Goal: Information Seeking & Learning: Learn about a topic

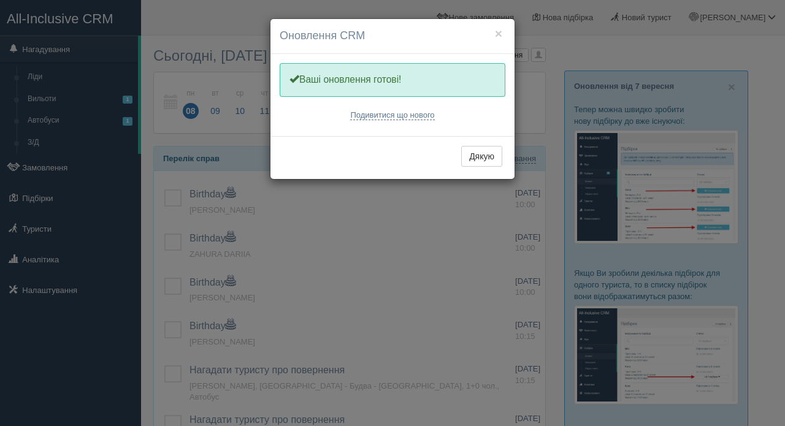
drag, startPoint x: 0, startPoint y: 0, endPoint x: 695, endPoint y: 55, distance: 696.8
click at [695, 55] on div "× Оновлення CRM Одну хвилинку, оновлюємо Вашу CRM Ваші оновлення готові! Подиви…" at bounding box center [392, 213] width 785 height 426
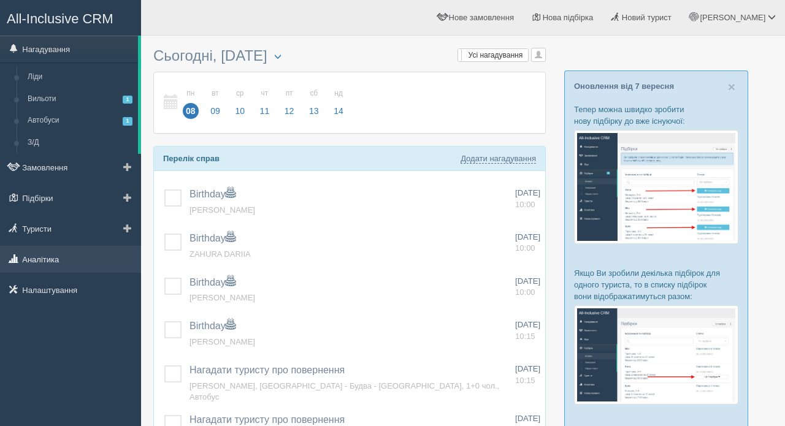
click at [54, 260] on link "Аналітика" at bounding box center [70, 259] width 141 height 27
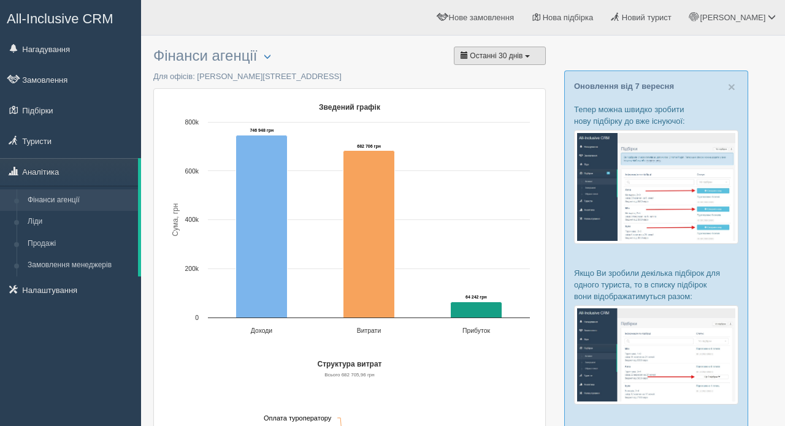
click at [527, 54] on button "Останні 30 днів" at bounding box center [500, 56] width 92 height 18
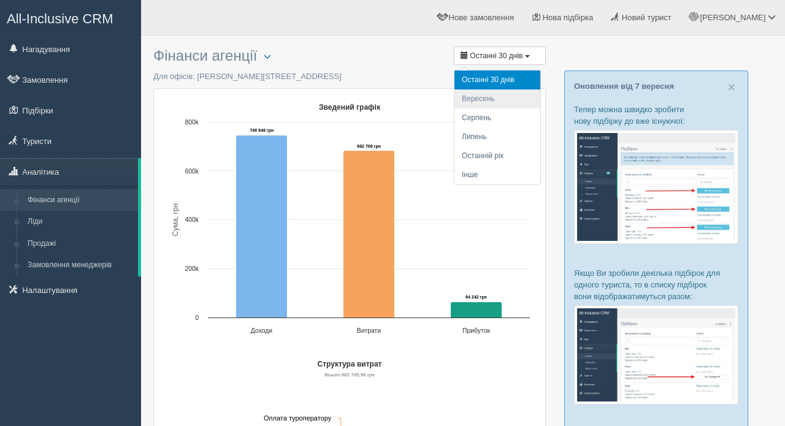
click at [477, 102] on li "Вересень" at bounding box center [498, 99] width 86 height 19
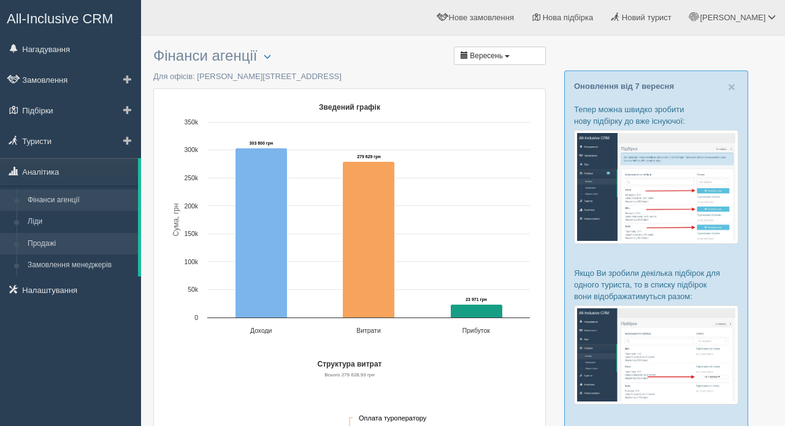
click at [53, 247] on link "Продажі" at bounding box center [80, 244] width 116 height 22
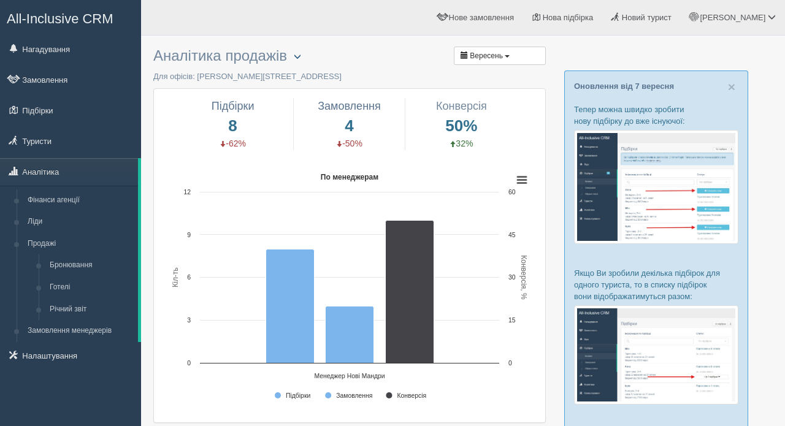
click at [301, 55] on span "button" at bounding box center [297, 56] width 7 height 7
click at [330, 77] on link "Обрати офіс" at bounding box center [336, 76] width 97 height 20
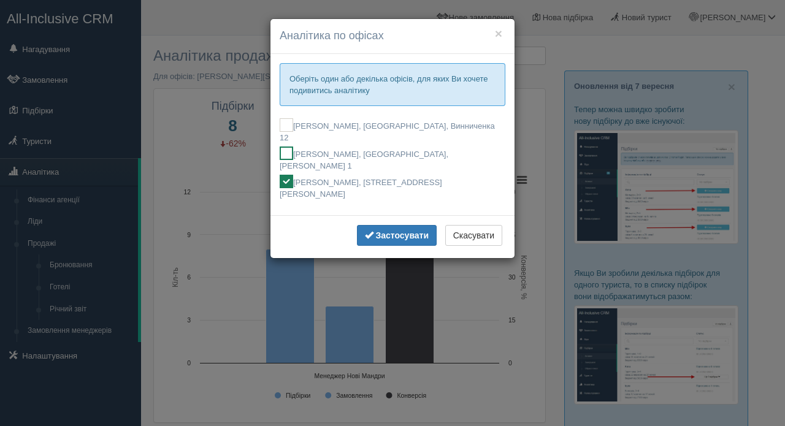
click at [287, 147] on ins at bounding box center [287, 154] width 14 height 14
checkbox input "true"
click at [388, 225] on button "Застосувати" at bounding box center [397, 235] width 80 height 21
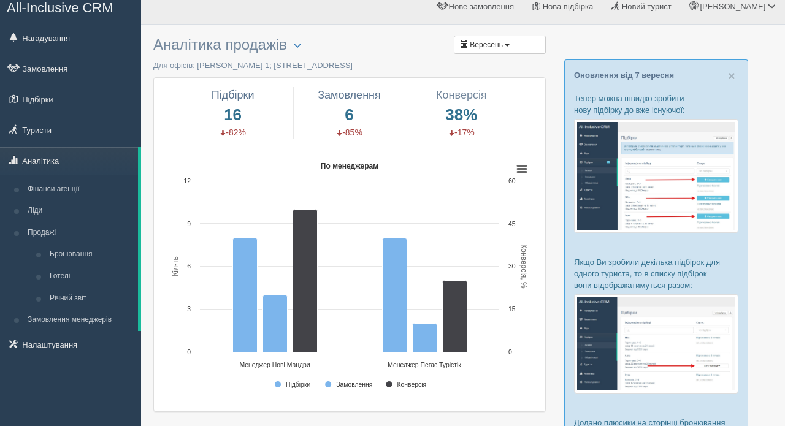
scroll to position [10, 0]
click at [513, 45] on button "Вересень" at bounding box center [500, 45] width 92 height 18
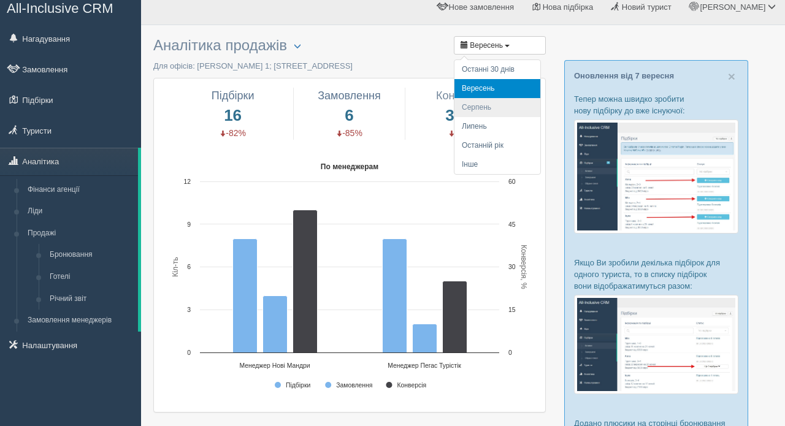
click at [484, 103] on li "Серпень" at bounding box center [498, 107] width 86 height 19
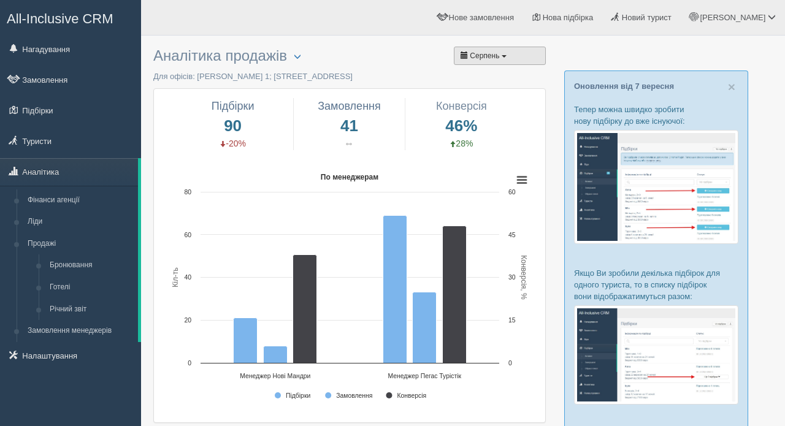
click at [506, 59] on button "Серпень" at bounding box center [500, 56] width 92 height 18
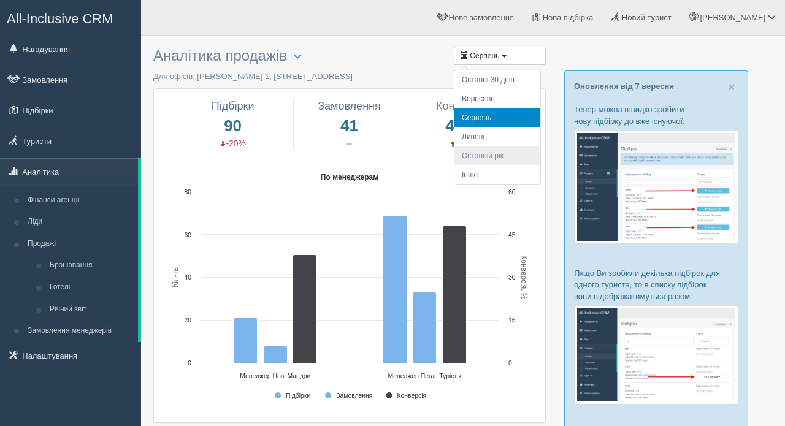
click at [496, 153] on li "Останній рік" at bounding box center [498, 156] width 86 height 19
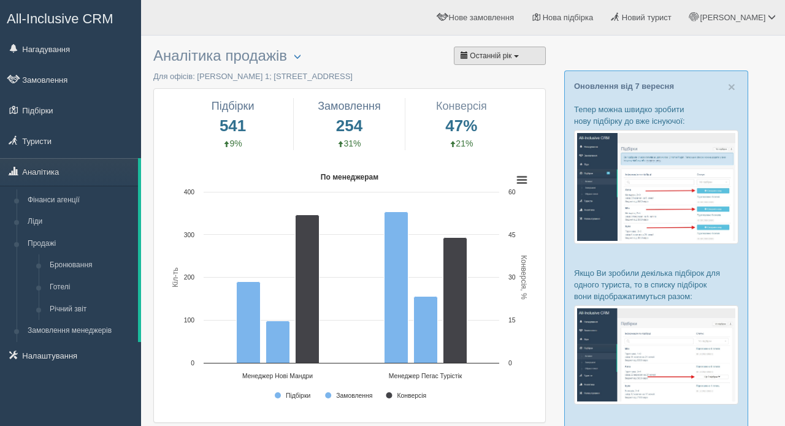
click at [521, 54] on button "Останній рік" at bounding box center [500, 56] width 92 height 18
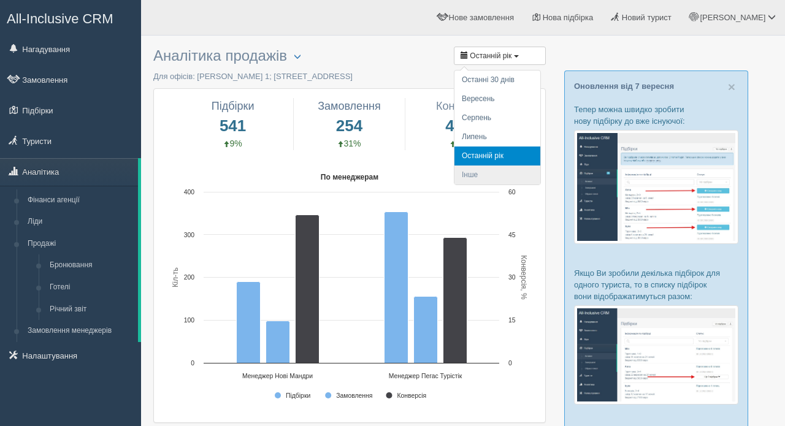
click at [473, 170] on li "Інше" at bounding box center [498, 175] width 86 height 19
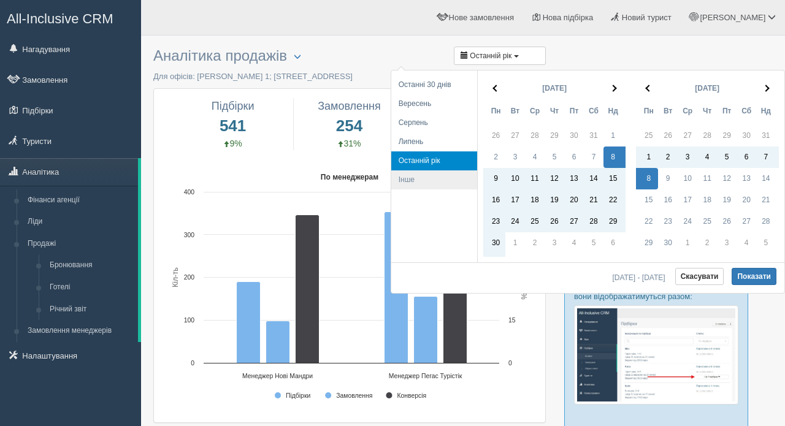
click at [418, 182] on li "Інше" at bounding box center [435, 180] width 86 height 19
click at [497, 85] on th at bounding box center [495, 89] width 22 height 24
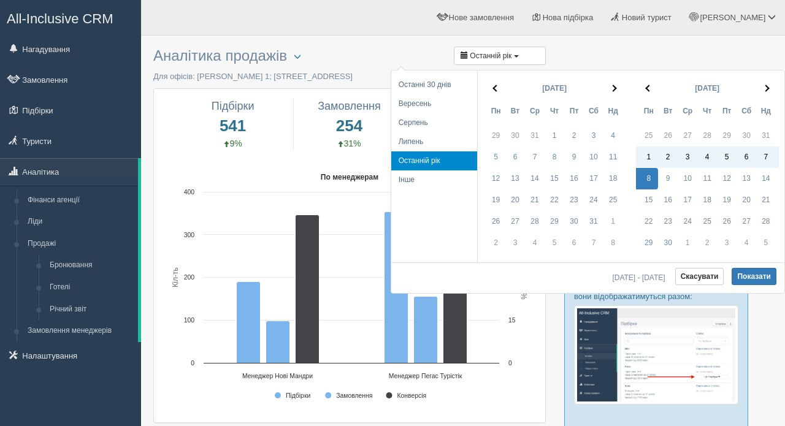
click at [497, 85] on th at bounding box center [495, 89] width 22 height 24
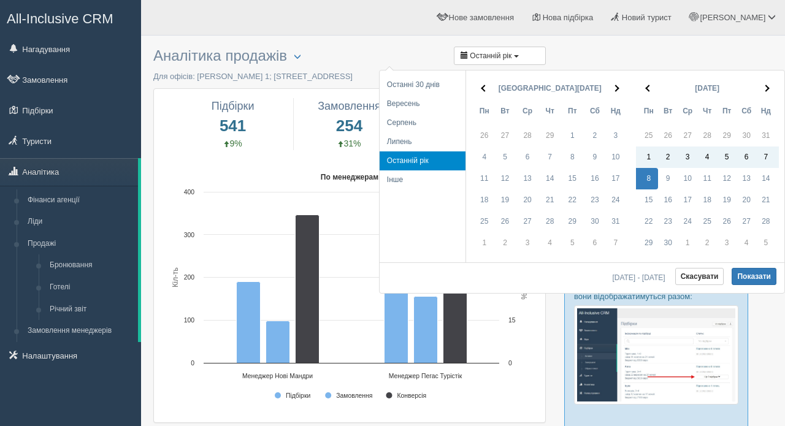
click at [494, 85] on th at bounding box center [483, 89] width 22 height 24
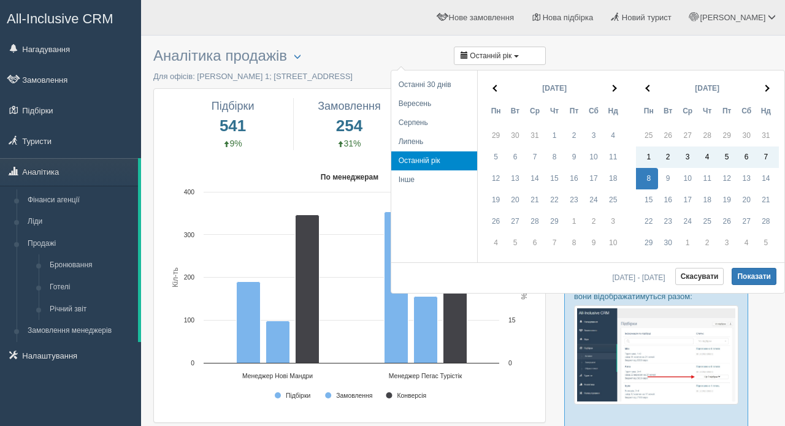
click at [497, 85] on th at bounding box center [495, 89] width 22 height 24
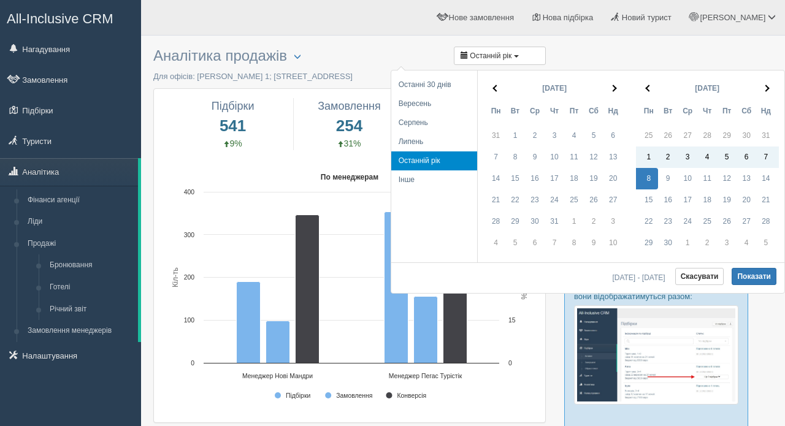
click at [497, 85] on th at bounding box center [495, 89] width 22 height 24
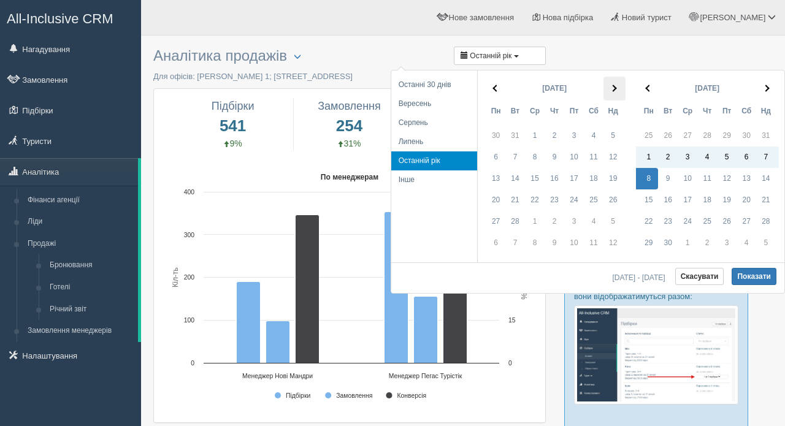
click at [623, 87] on th at bounding box center [615, 89] width 22 height 24
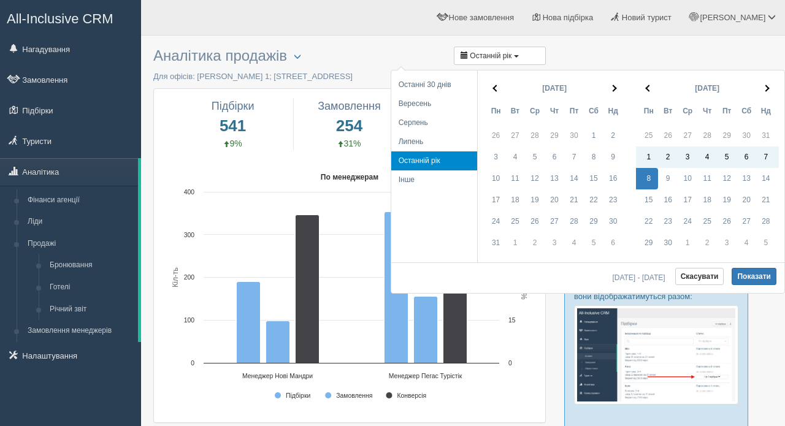
click at [623, 87] on th at bounding box center [615, 89] width 22 height 24
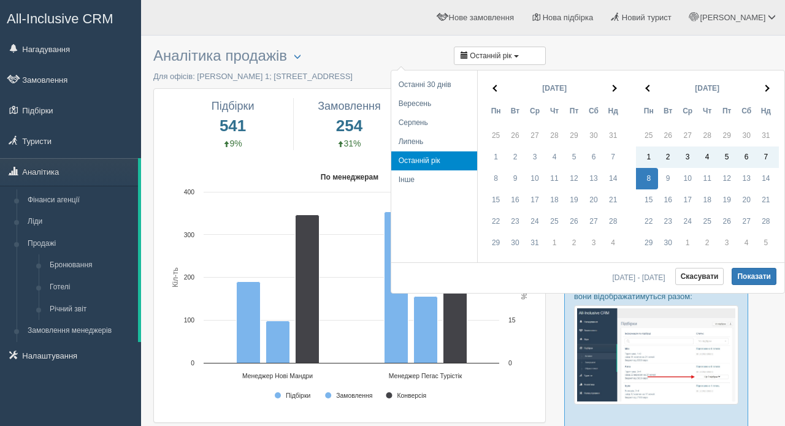
click at [623, 87] on th at bounding box center [615, 89] width 22 height 24
click at [495, 85] on th at bounding box center [495, 89] width 22 height 24
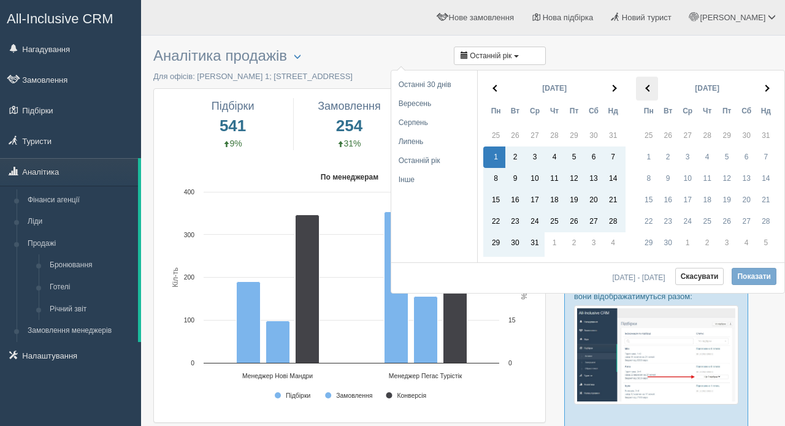
click at [649, 92] on th at bounding box center [647, 89] width 22 height 24
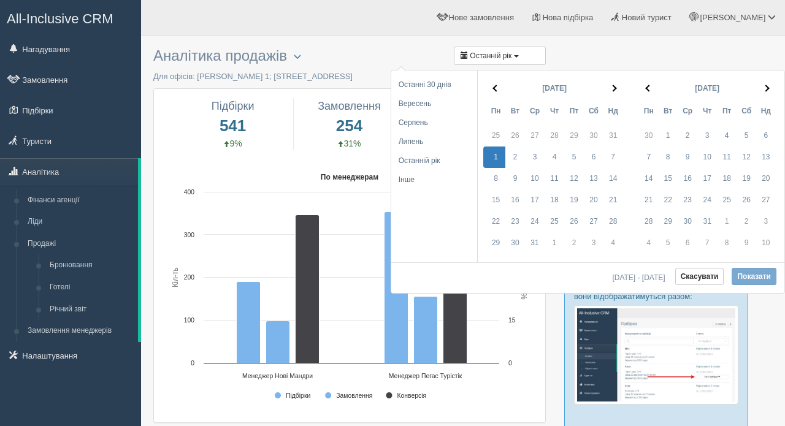
click at [649, 92] on th at bounding box center [647, 89] width 22 height 24
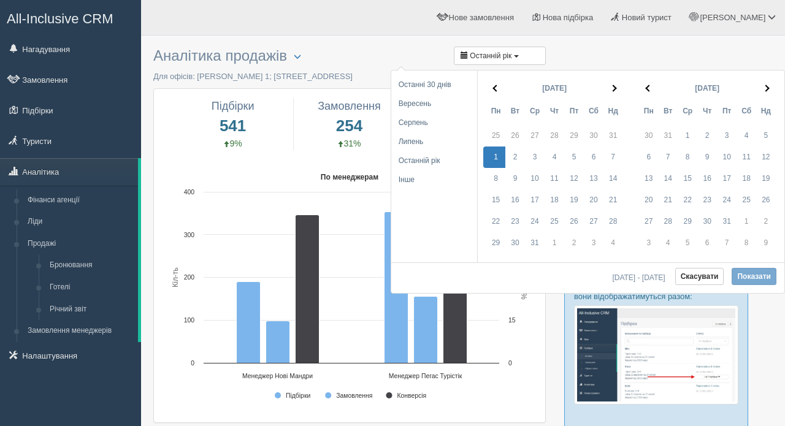
click at [649, 92] on th at bounding box center [647, 89] width 22 height 24
click at [765, 97] on th at bounding box center [768, 89] width 22 height 24
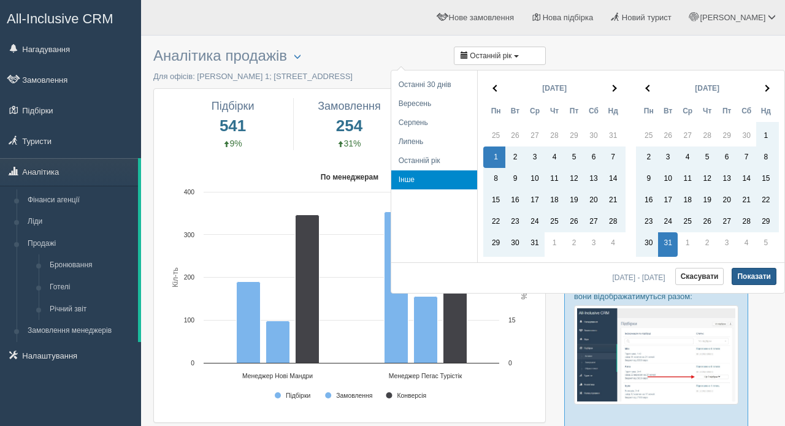
click at [765, 274] on button "Показати" at bounding box center [754, 276] width 45 height 17
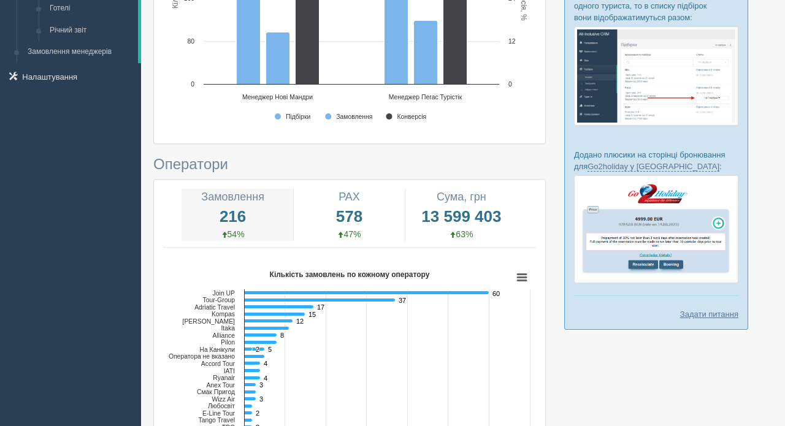
scroll to position [279, 0]
